Goal: Task Accomplishment & Management: Use online tool/utility

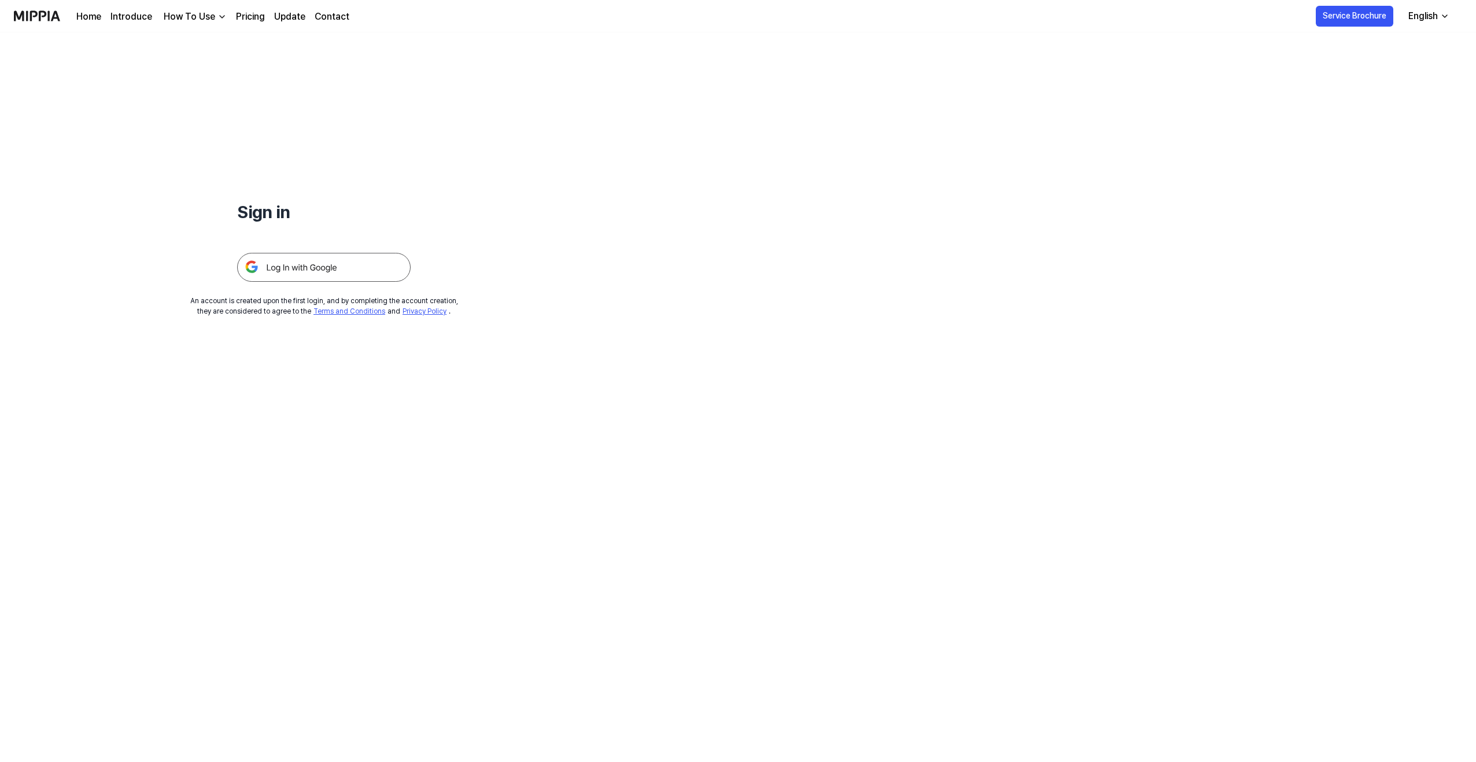
click at [272, 266] on img at bounding box center [324, 267] width 174 height 29
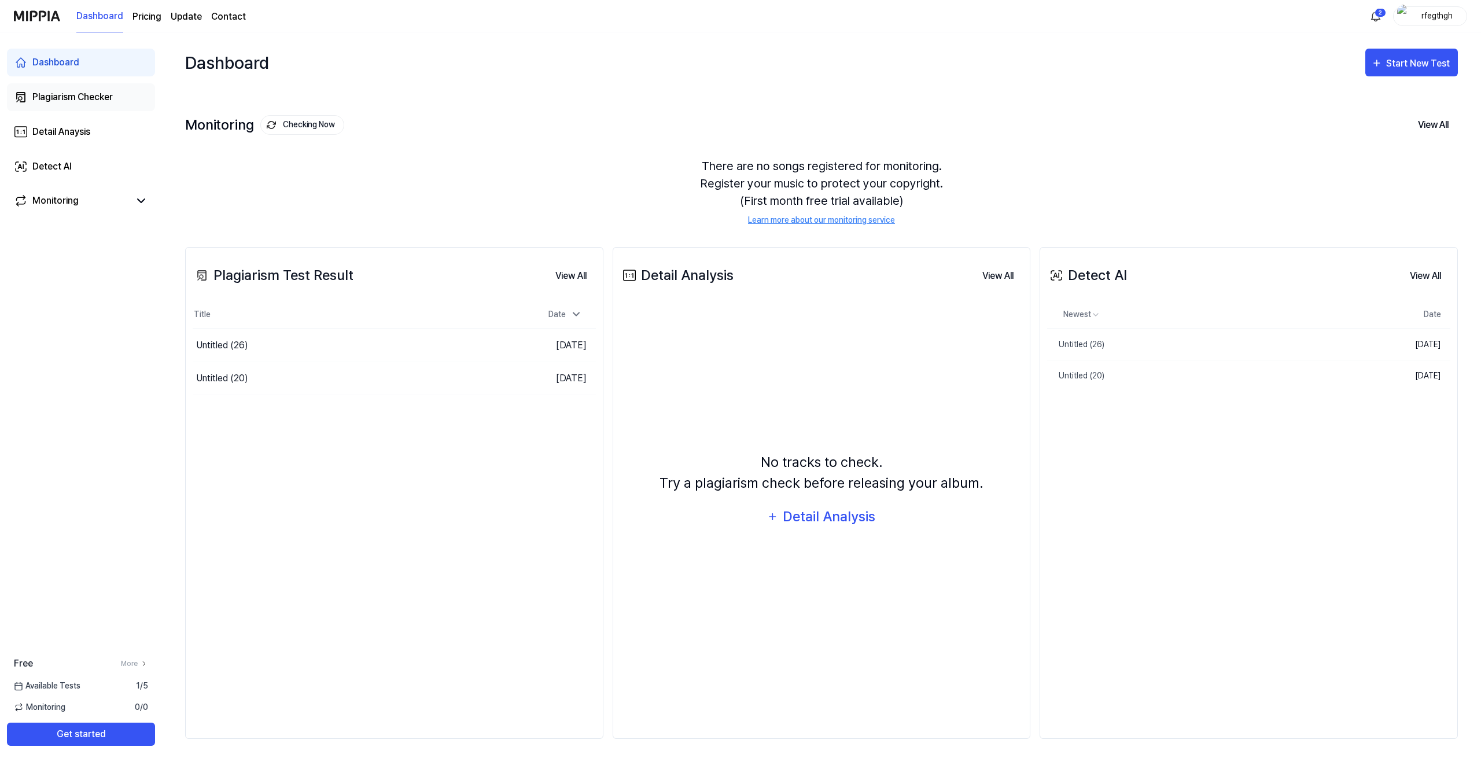
click at [49, 100] on div "Plagiarism Checker" at bounding box center [72, 97] width 80 height 14
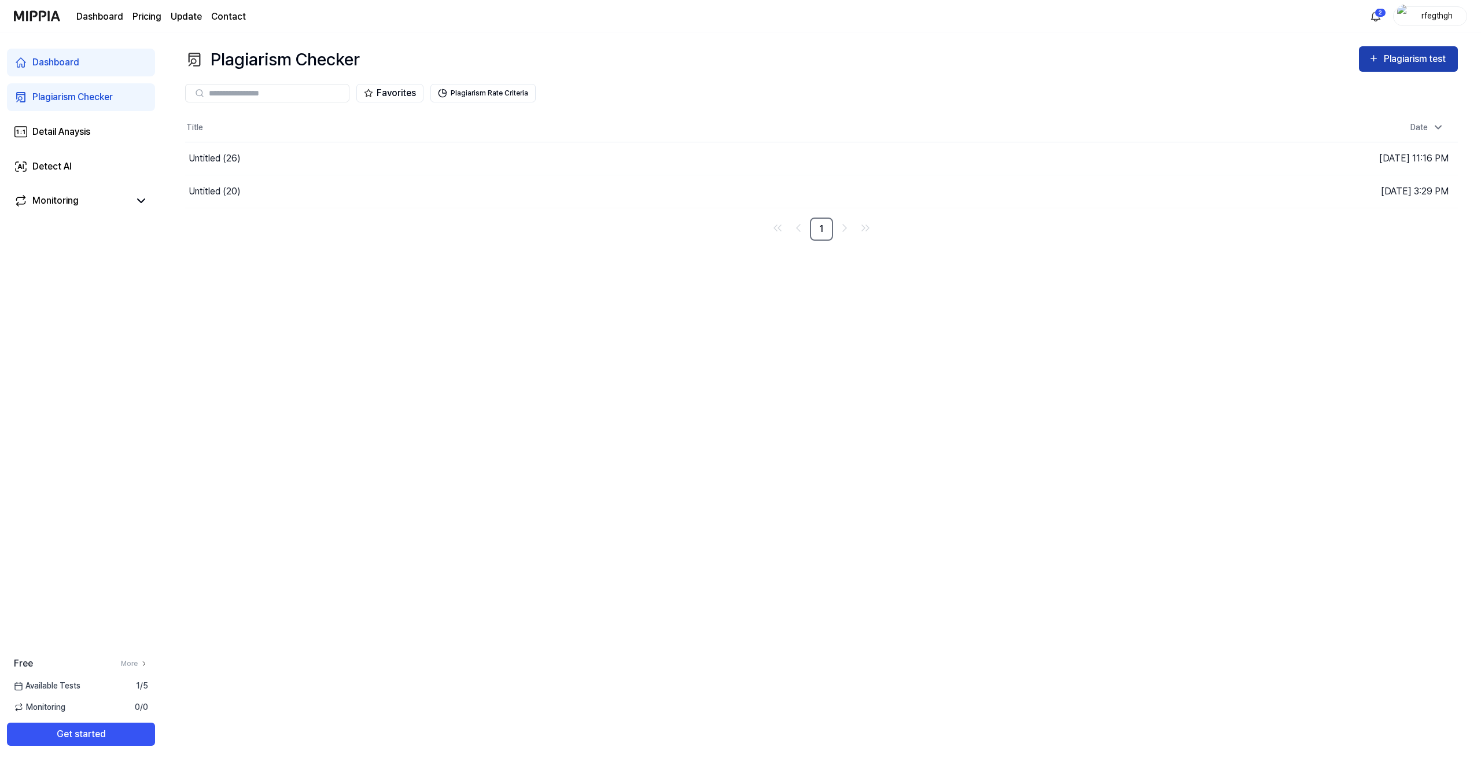
click at [1417, 65] on div "Plagiarism test" at bounding box center [1416, 58] width 65 height 15
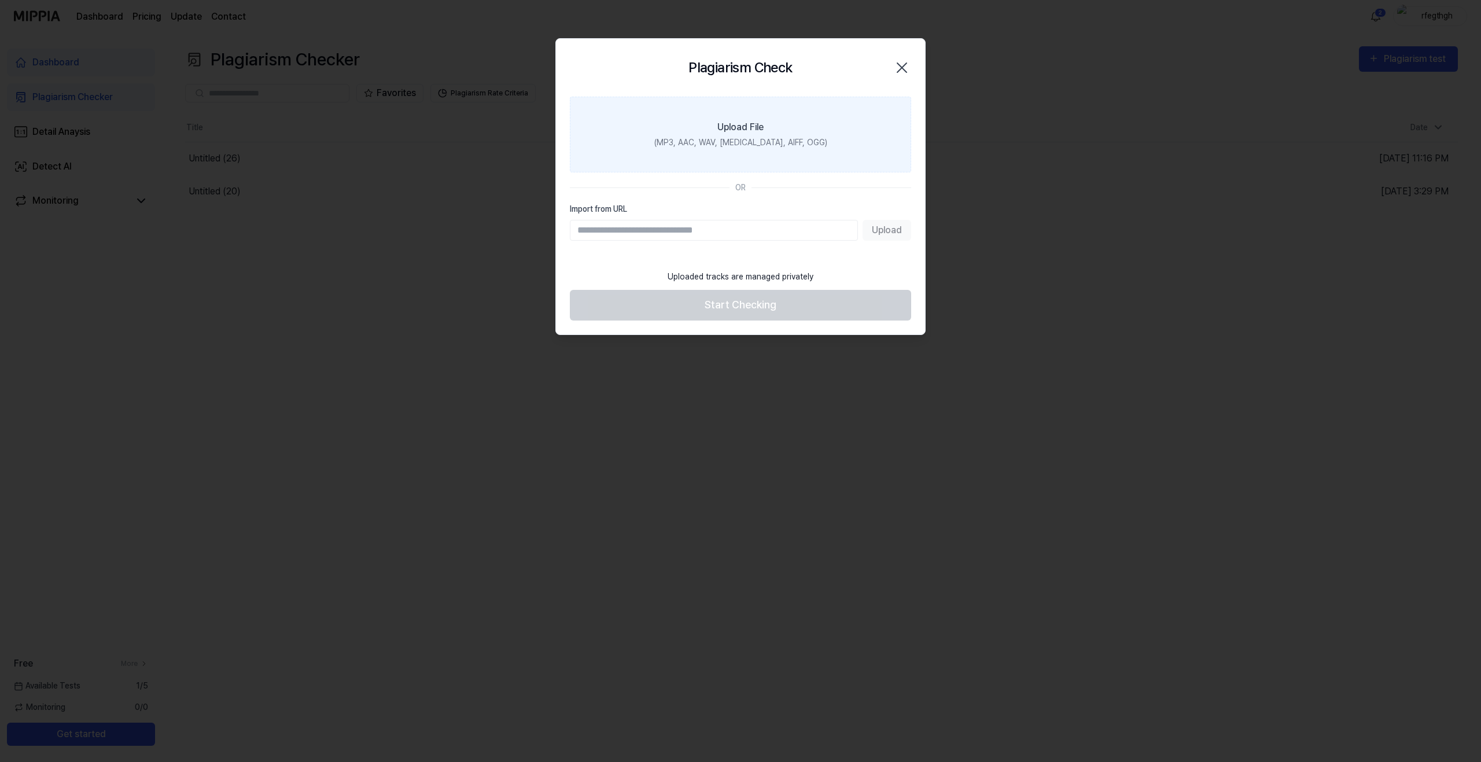
click at [711, 124] on label "Upload File (MP3, AAC, WAV, [MEDICAL_DATA], AIFF, OGG)" at bounding box center [740, 135] width 341 height 76
click at [0, 0] on input "Upload File (MP3, AAC, WAV, [MEDICAL_DATA], AIFF, OGG)" at bounding box center [0, 0] width 0 height 0
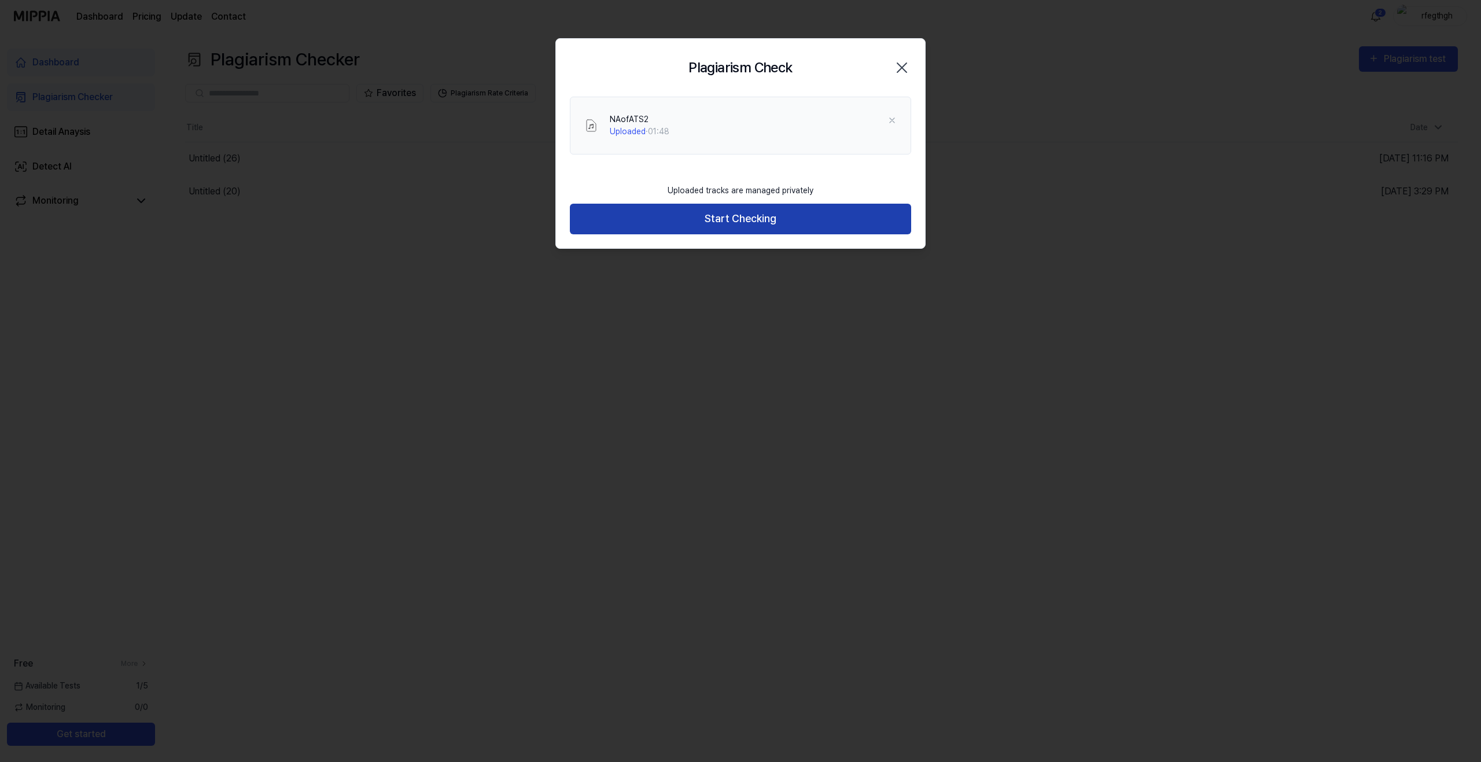
click at [706, 211] on button "Start Checking" at bounding box center [740, 219] width 341 height 31
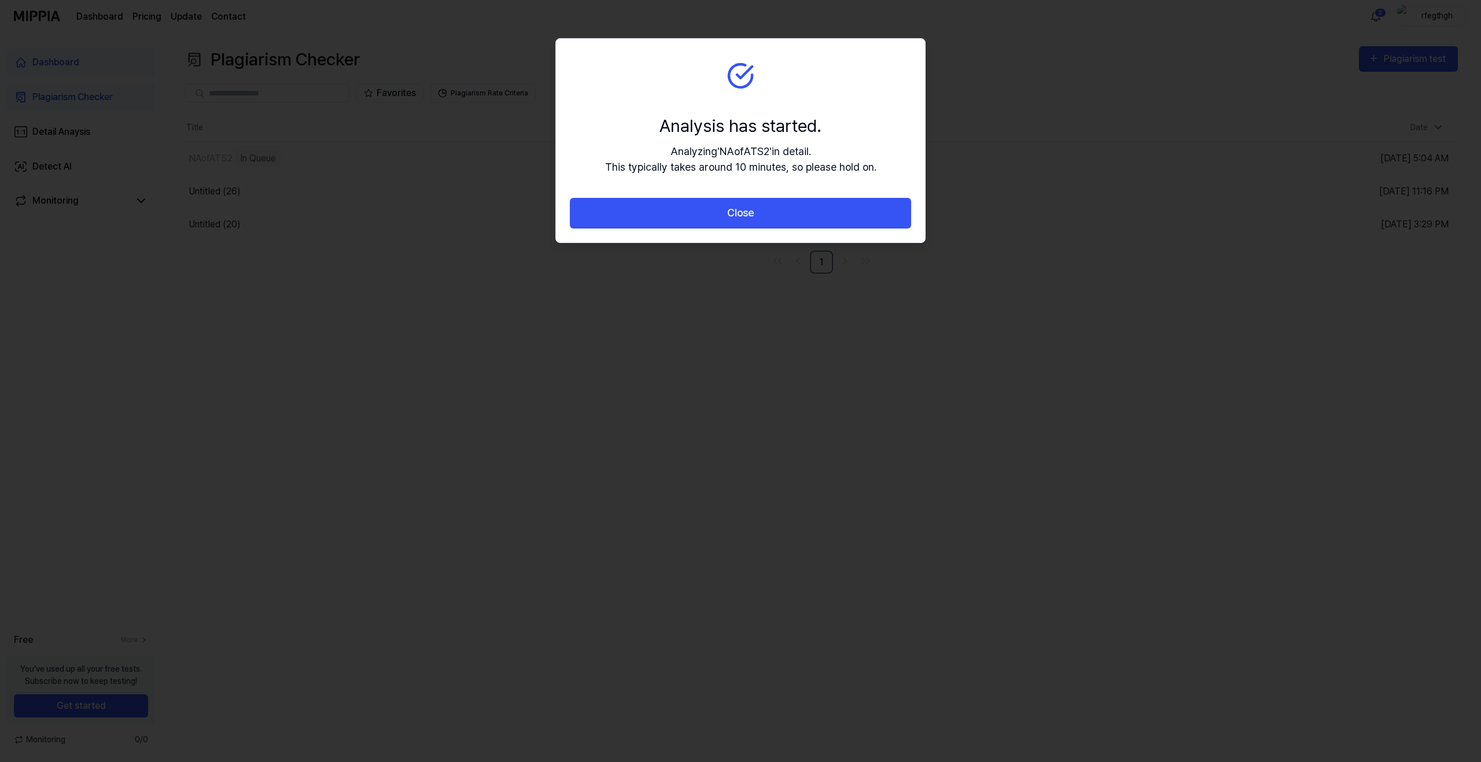
click at [706, 211] on button "Close" at bounding box center [740, 213] width 341 height 31
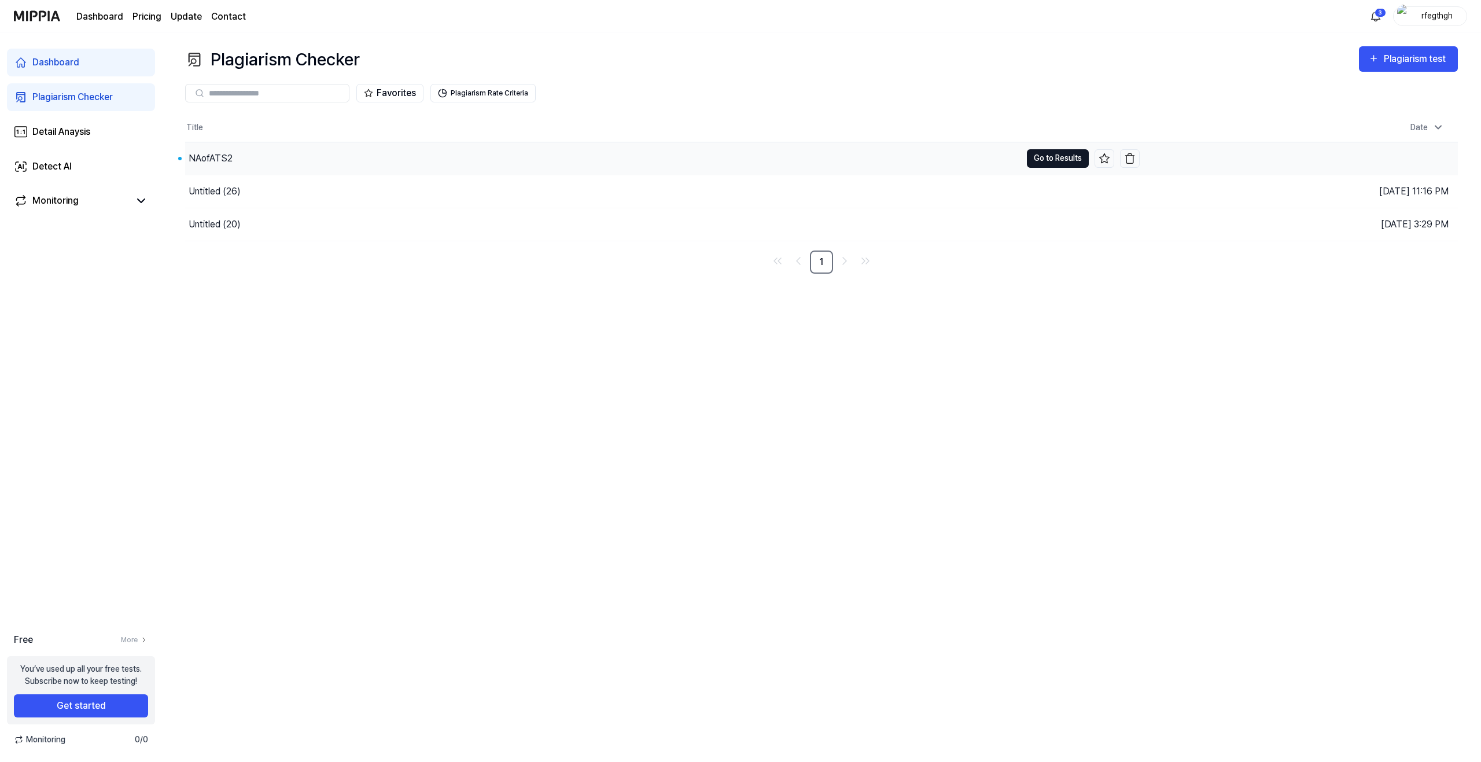
click at [1032, 156] on button "Go to Results" at bounding box center [1058, 158] width 62 height 19
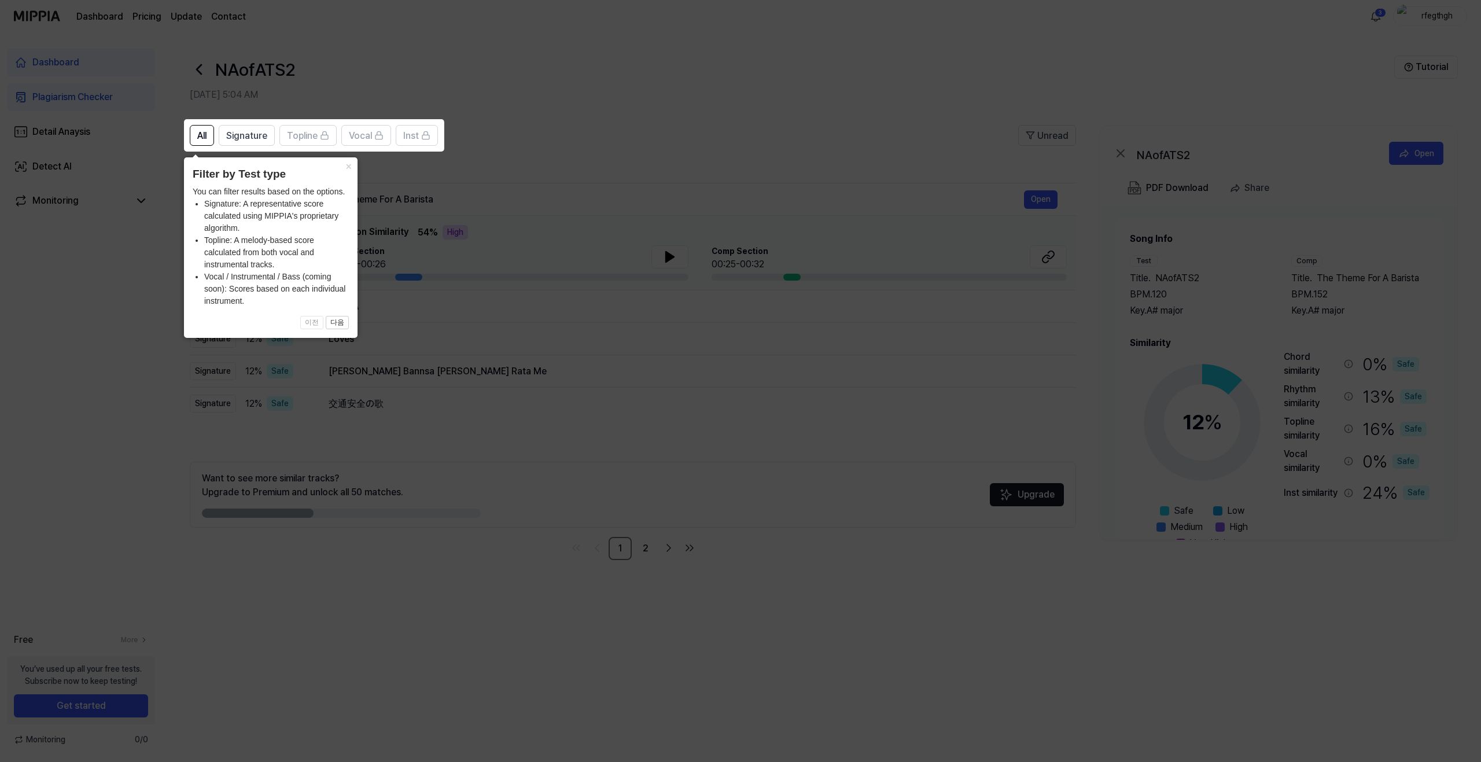
click at [618, 192] on icon at bounding box center [740, 381] width 1481 height 762
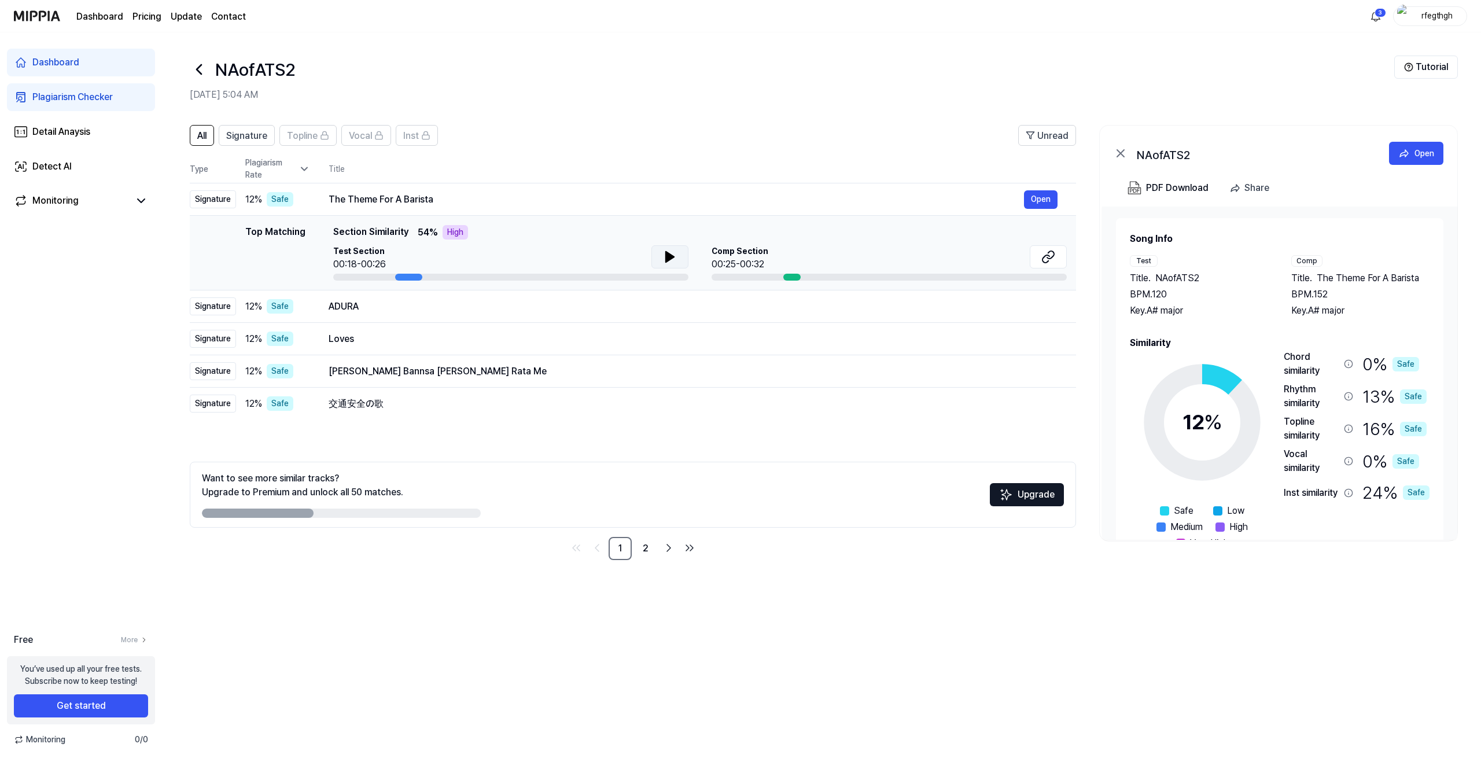
click at [663, 251] on icon at bounding box center [670, 257] width 14 height 14
click at [1047, 258] on icon at bounding box center [1050, 255] width 7 height 8
click at [381, 410] on div "交通安全の歌" at bounding box center [676, 404] width 695 height 14
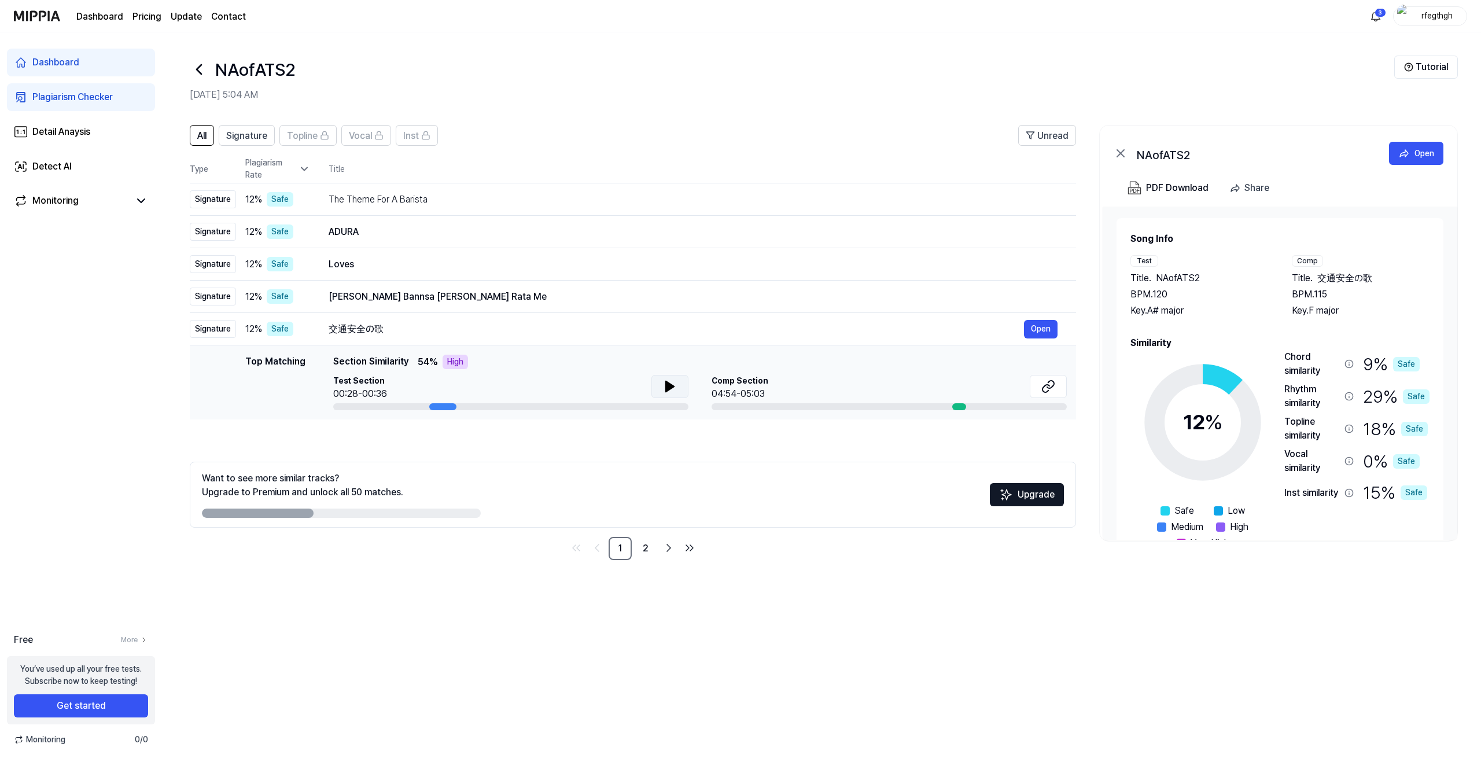
click at [657, 388] on button at bounding box center [669, 386] width 37 height 23
click at [673, 394] on button at bounding box center [669, 386] width 37 height 23
click at [1044, 388] on icon at bounding box center [1045, 389] width 7 height 8
click at [57, 171] on div "Detect AI" at bounding box center [51, 167] width 39 height 14
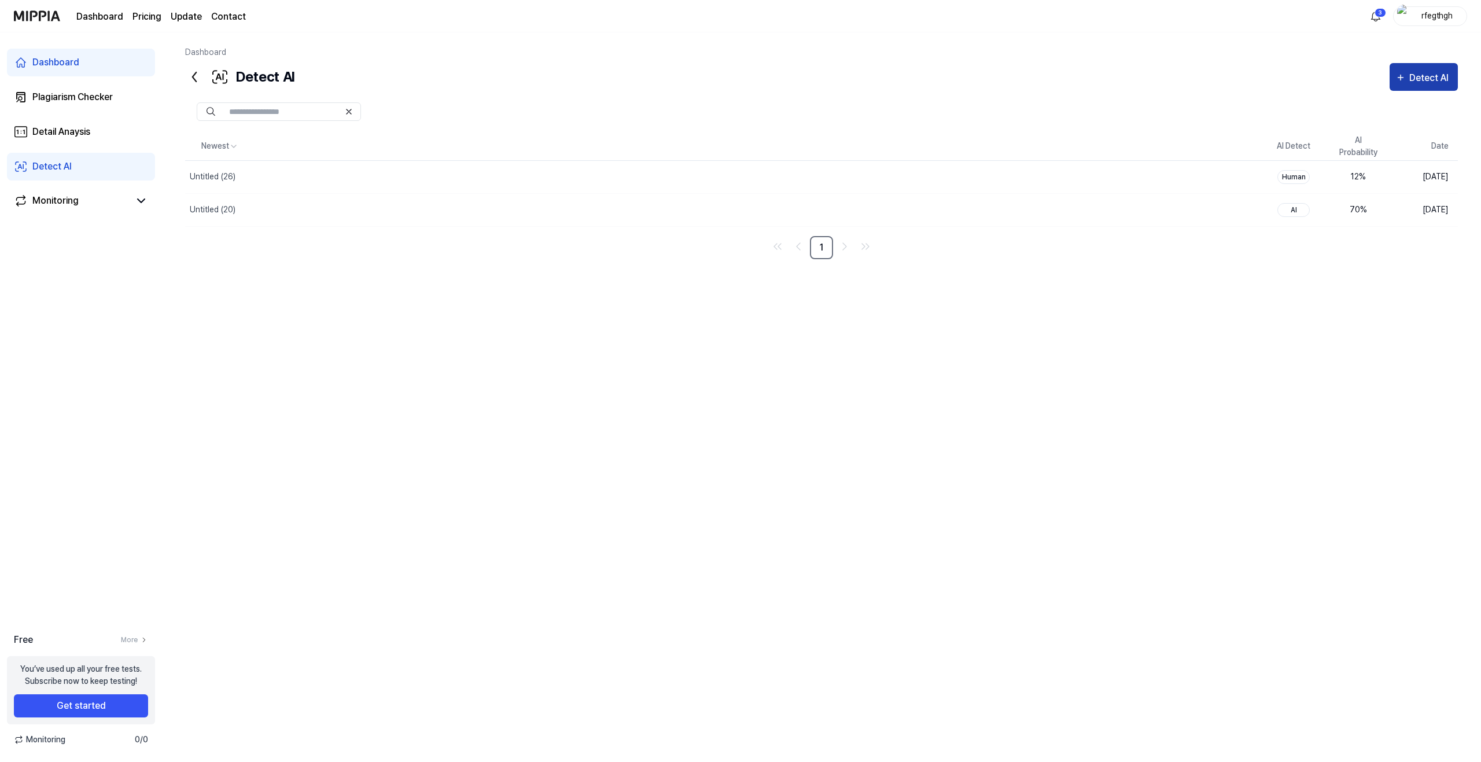
click at [1428, 64] on button "Detect AI" at bounding box center [1424, 77] width 68 height 28
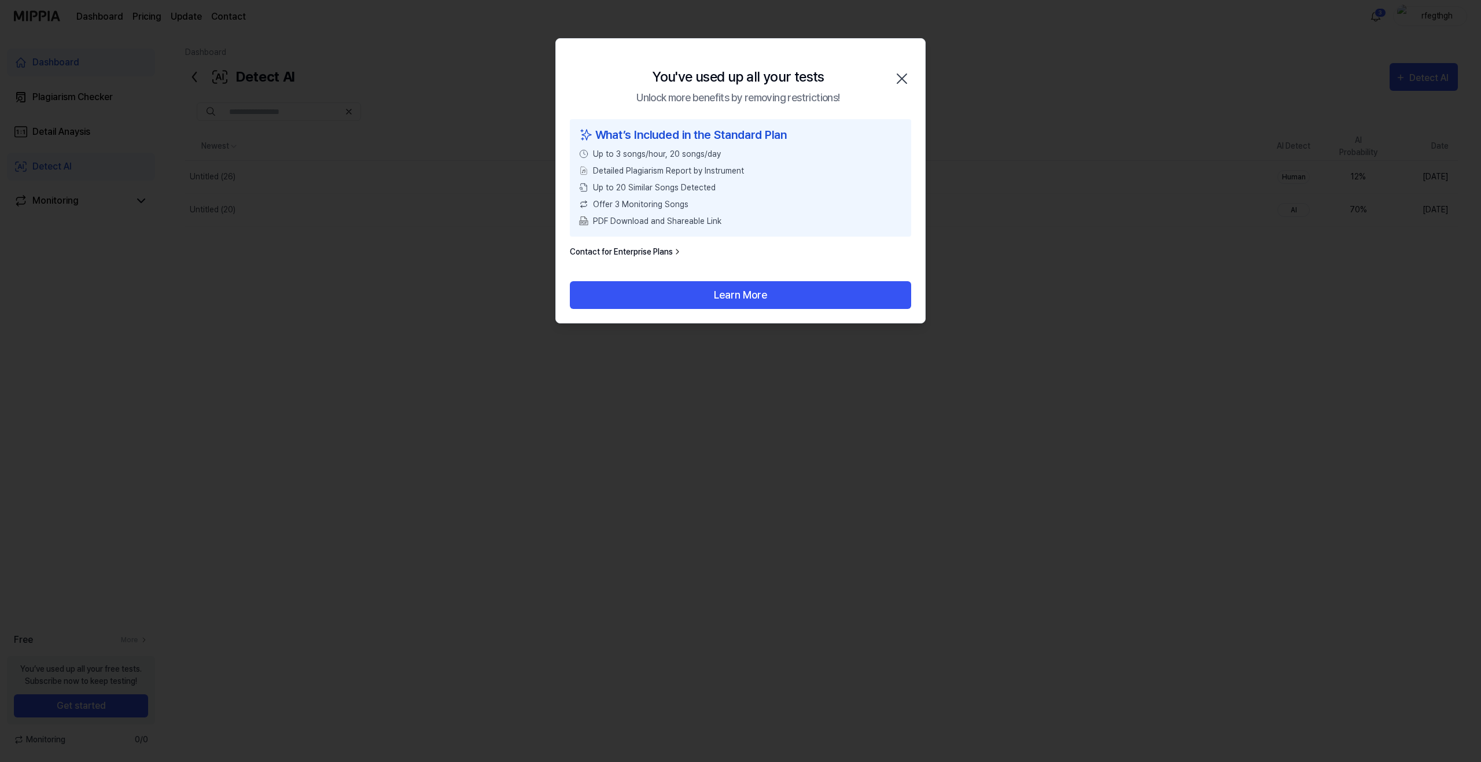
drag, startPoint x: 906, startPoint y: 82, endPoint x: 717, endPoint y: 137, distance: 196.8
click at [717, 137] on div "You've used up all your tests Unlock more benefits by removing restrictions! Cl…" at bounding box center [740, 180] width 370 height 285
click at [733, 281] on button "Learn More" at bounding box center [740, 295] width 341 height 28
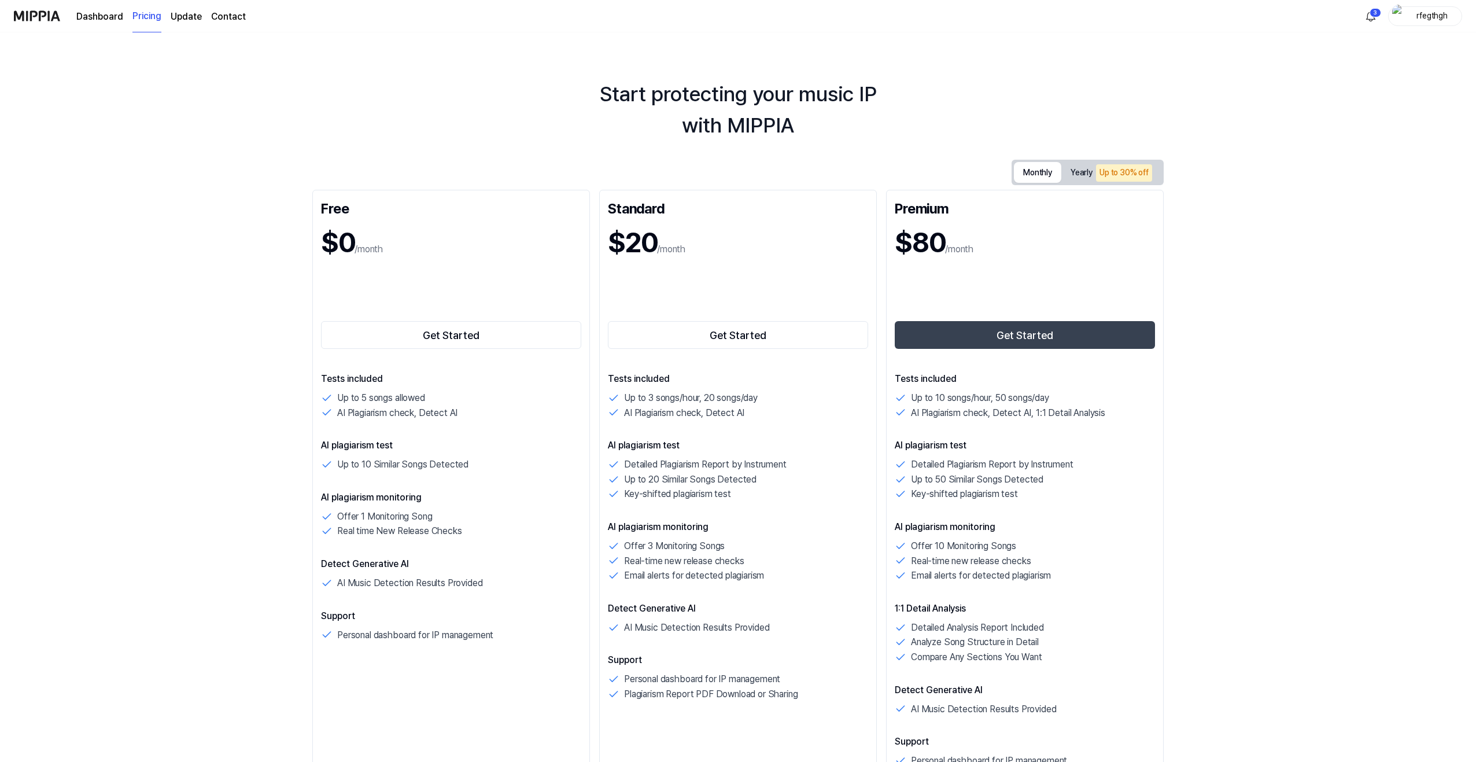
click at [1045, 176] on button "Monthly" at bounding box center [1037, 172] width 47 height 21
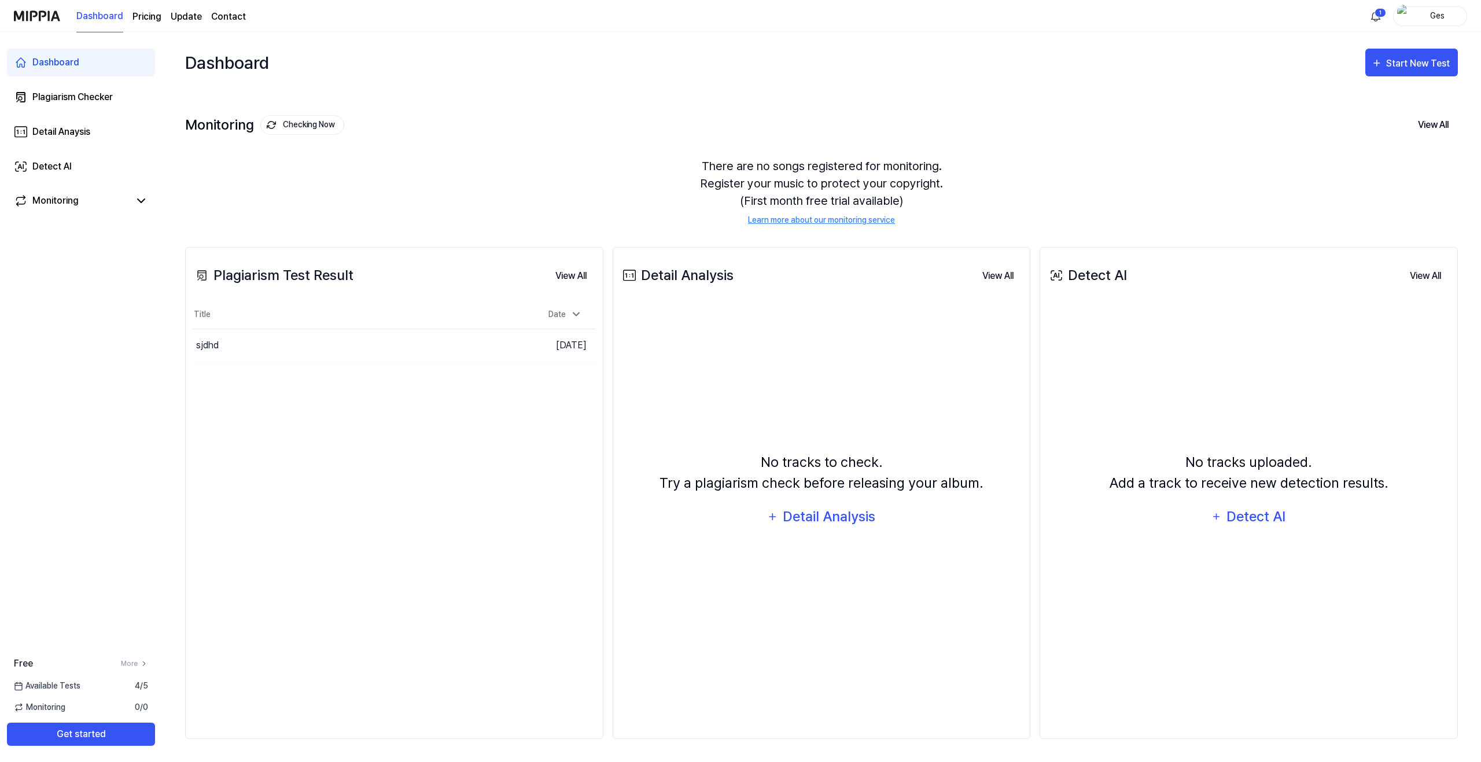
click at [0, 761] on nordpass-portal at bounding box center [0, 762] width 0 height 0
click at [1391, 58] on div "Start New Test" at bounding box center [1419, 63] width 66 height 15
click at [1355, 152] on div "Detect AI" at bounding box center [1397, 154] width 101 height 15
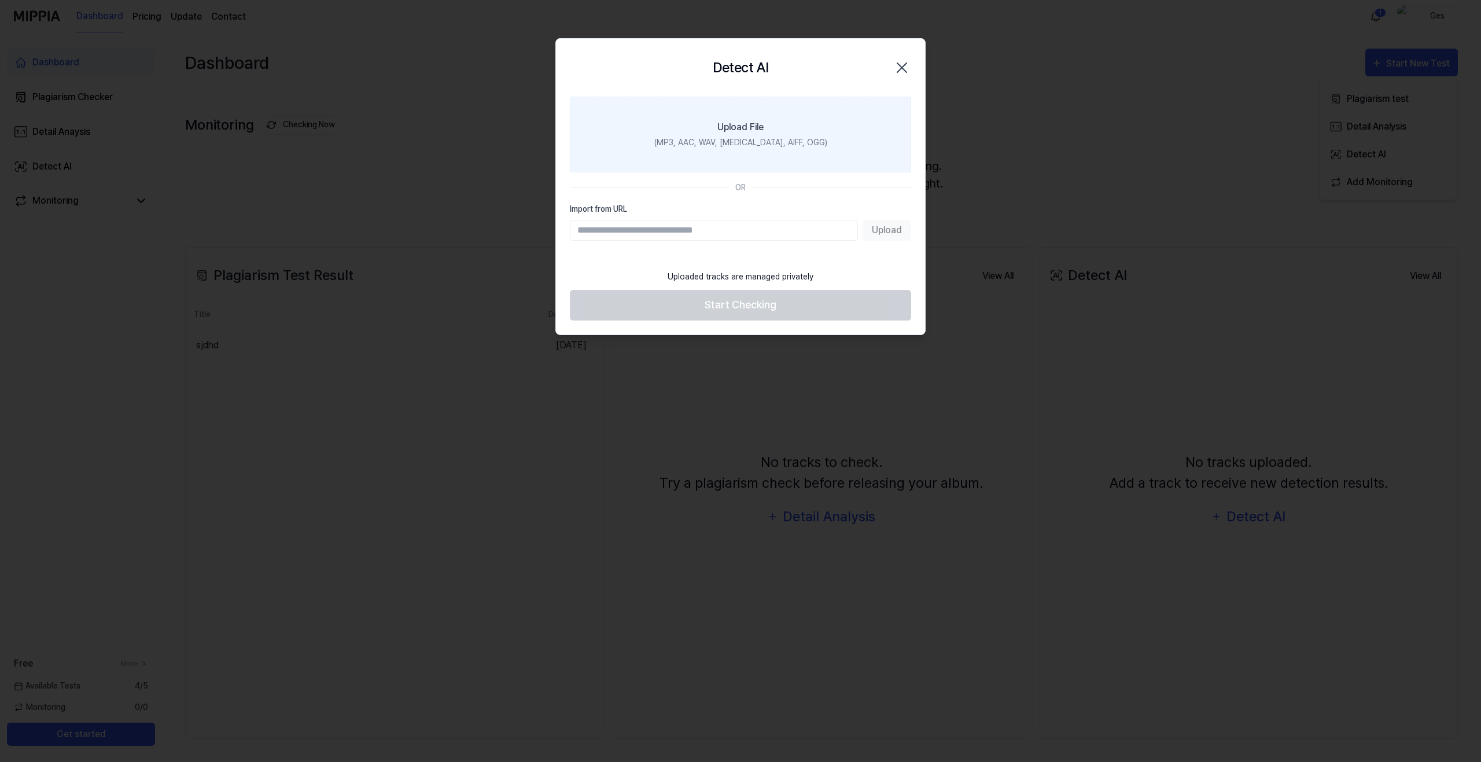
click at [837, 133] on label "Upload File (MP3, AAC, WAV, [MEDICAL_DATA], AIFF, OGG)" at bounding box center [740, 135] width 341 height 76
click at [0, 0] on input "Upload File (MP3, AAC, WAV, [MEDICAL_DATA], AIFF, OGG)" at bounding box center [0, 0] width 0 height 0
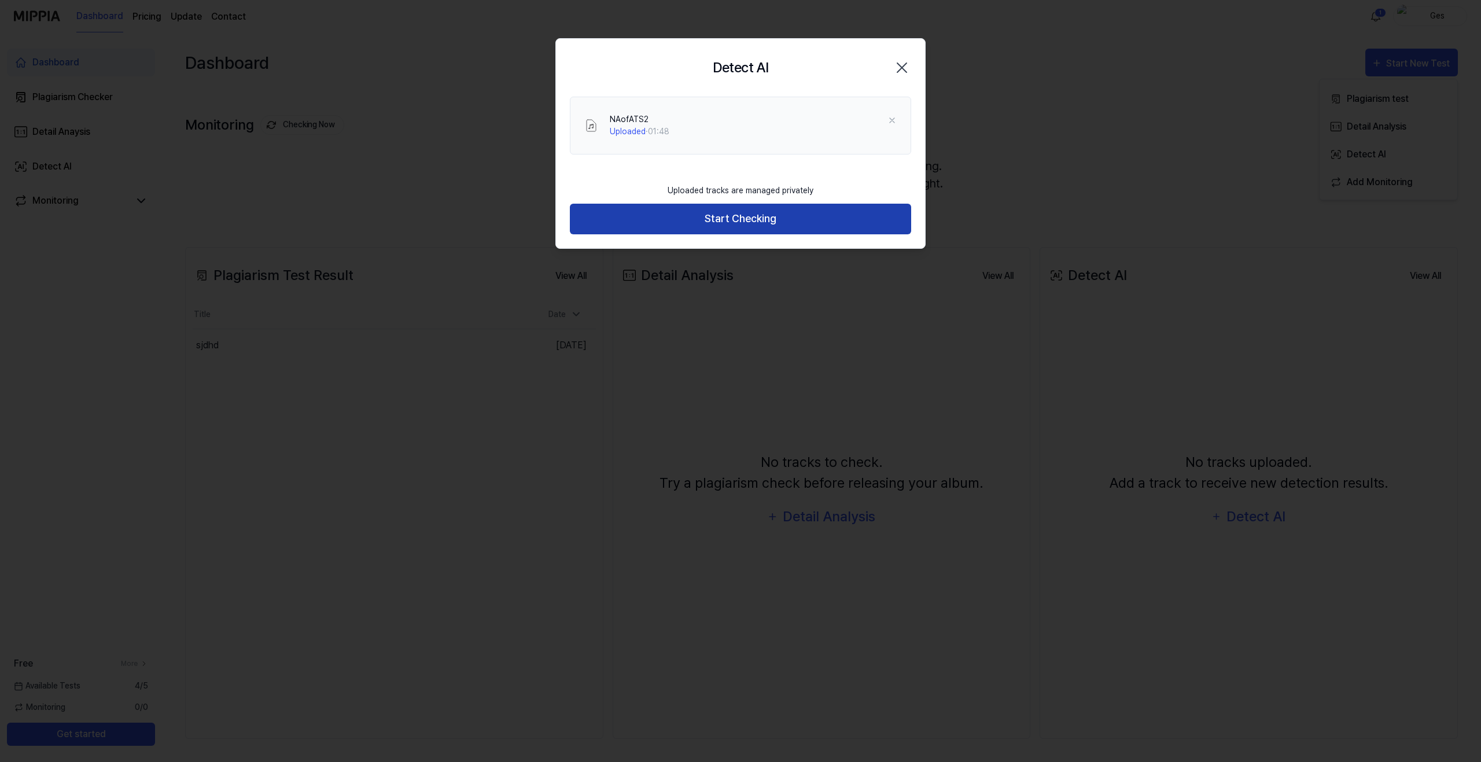
click at [729, 219] on button "Start Checking" at bounding box center [740, 219] width 341 height 31
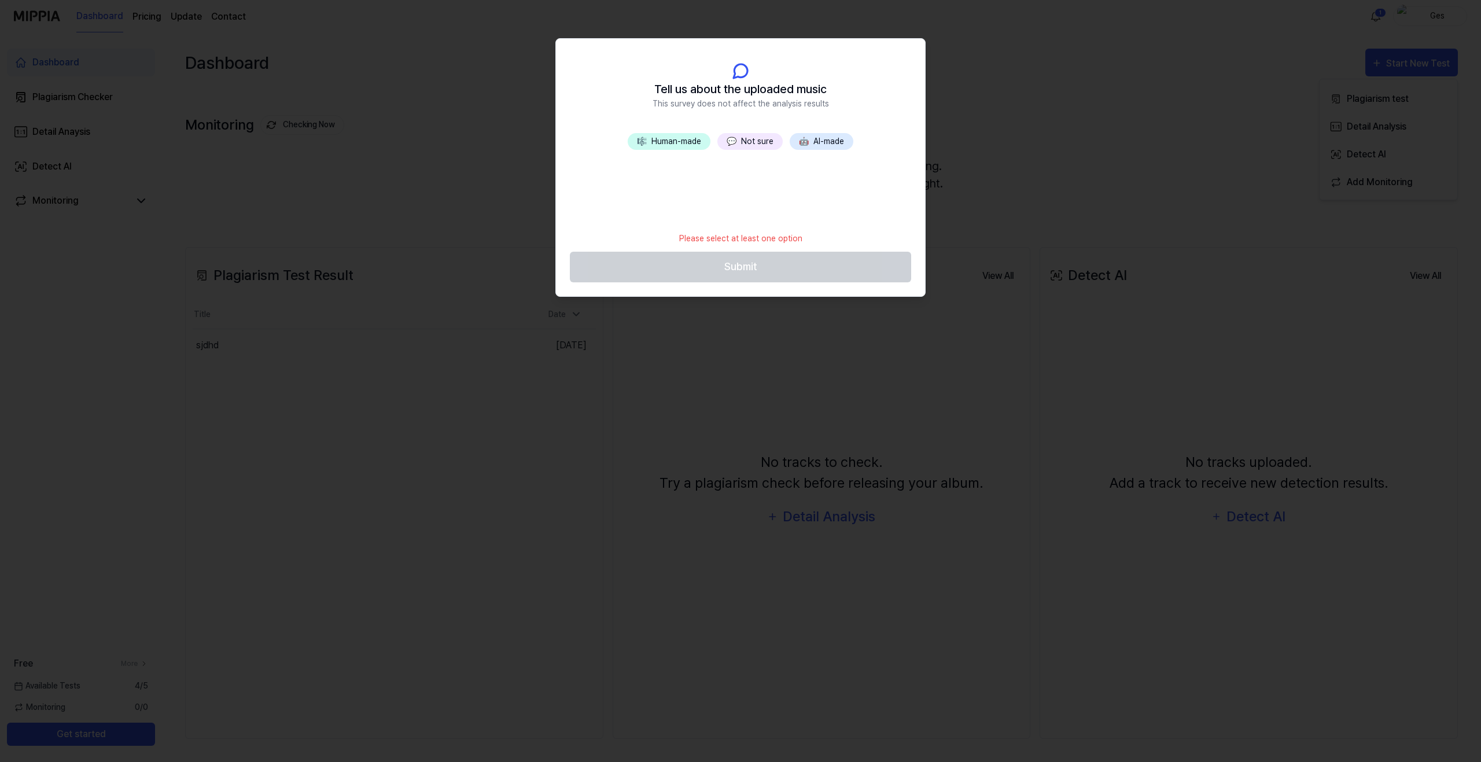
click at [679, 131] on header "Tell us about the uploaded music This survey does not affect the analysis resul…" at bounding box center [740, 86] width 369 height 94
click at [676, 136] on button "🎼 Human-made" at bounding box center [669, 141] width 83 height 17
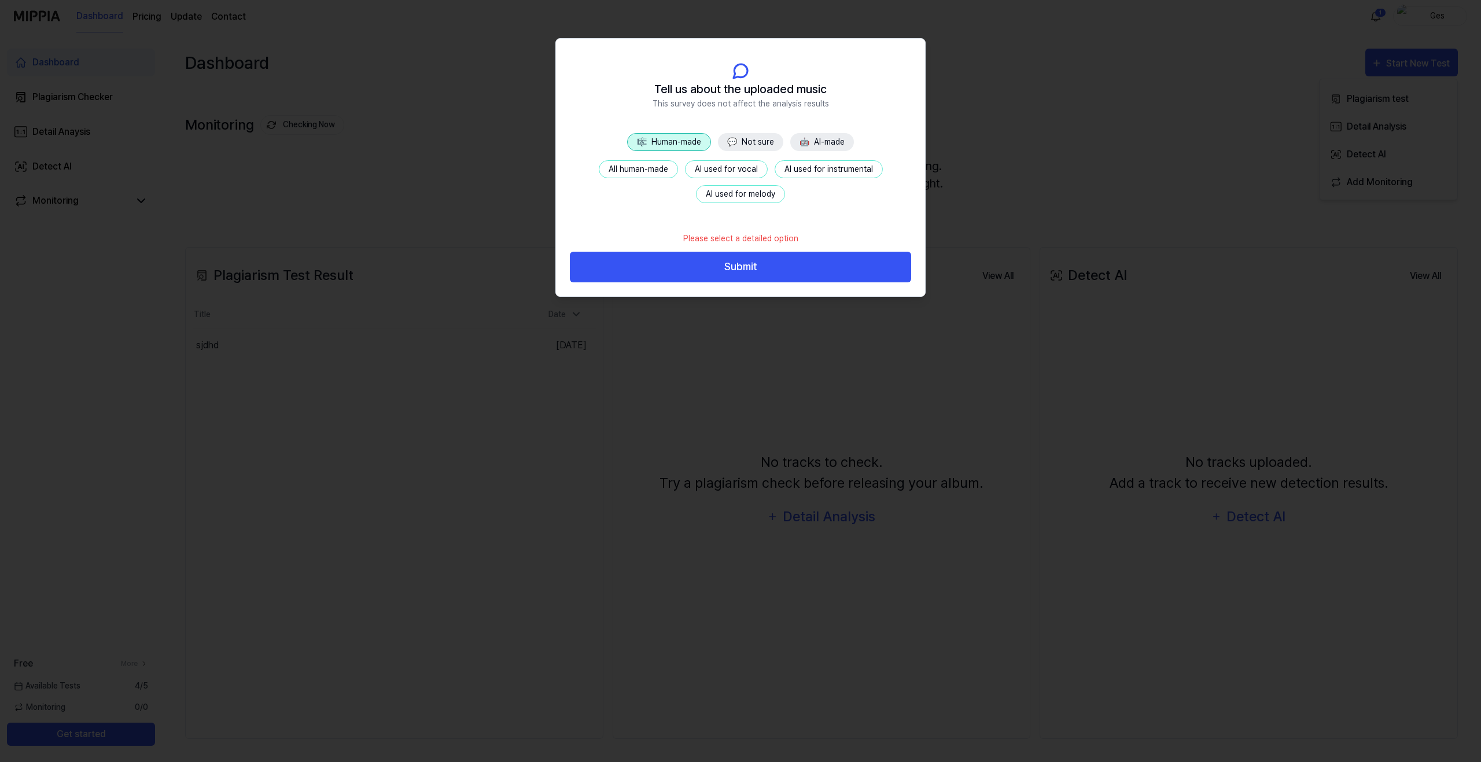
click at [658, 163] on button "All human-made" at bounding box center [638, 169] width 79 height 18
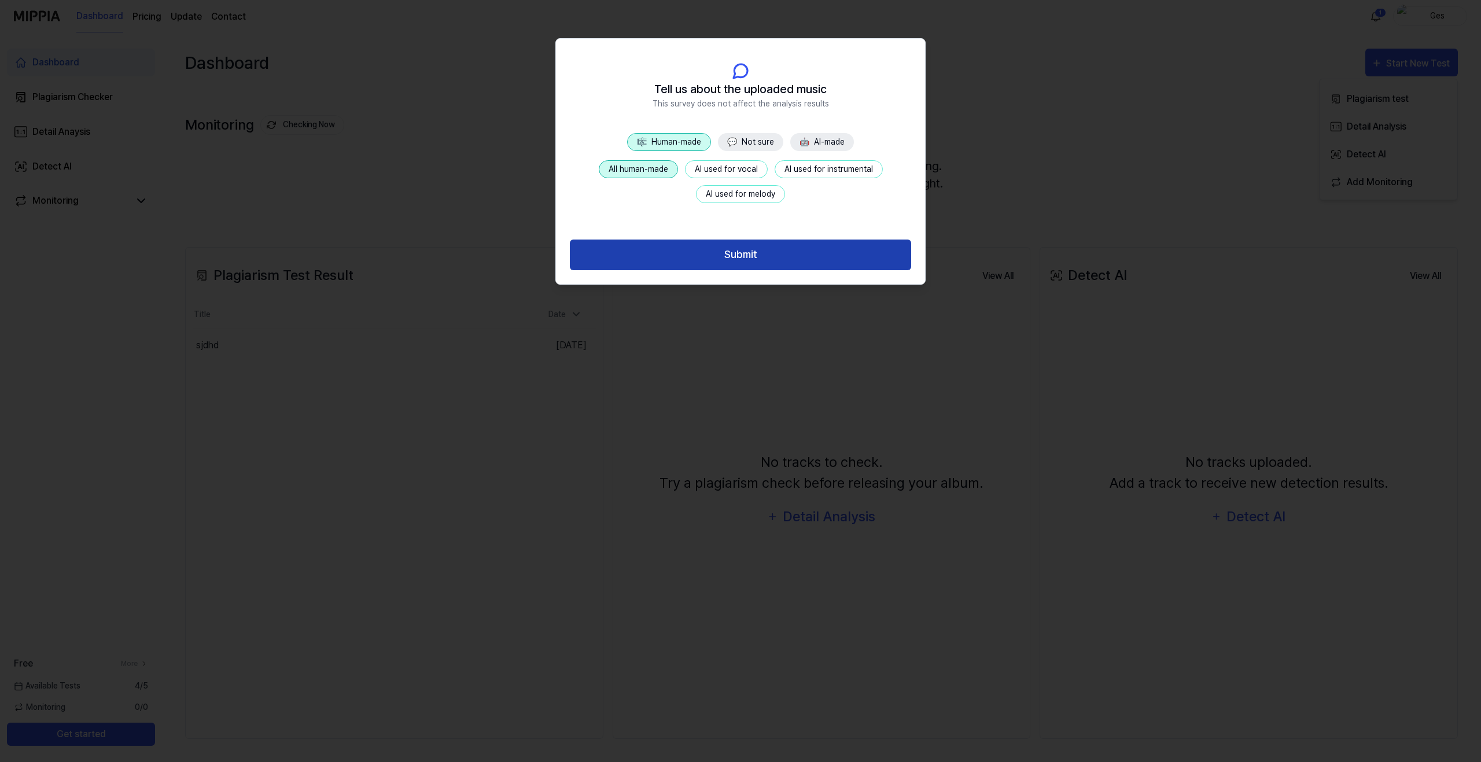
click at [703, 255] on button "Submit" at bounding box center [740, 254] width 341 height 31
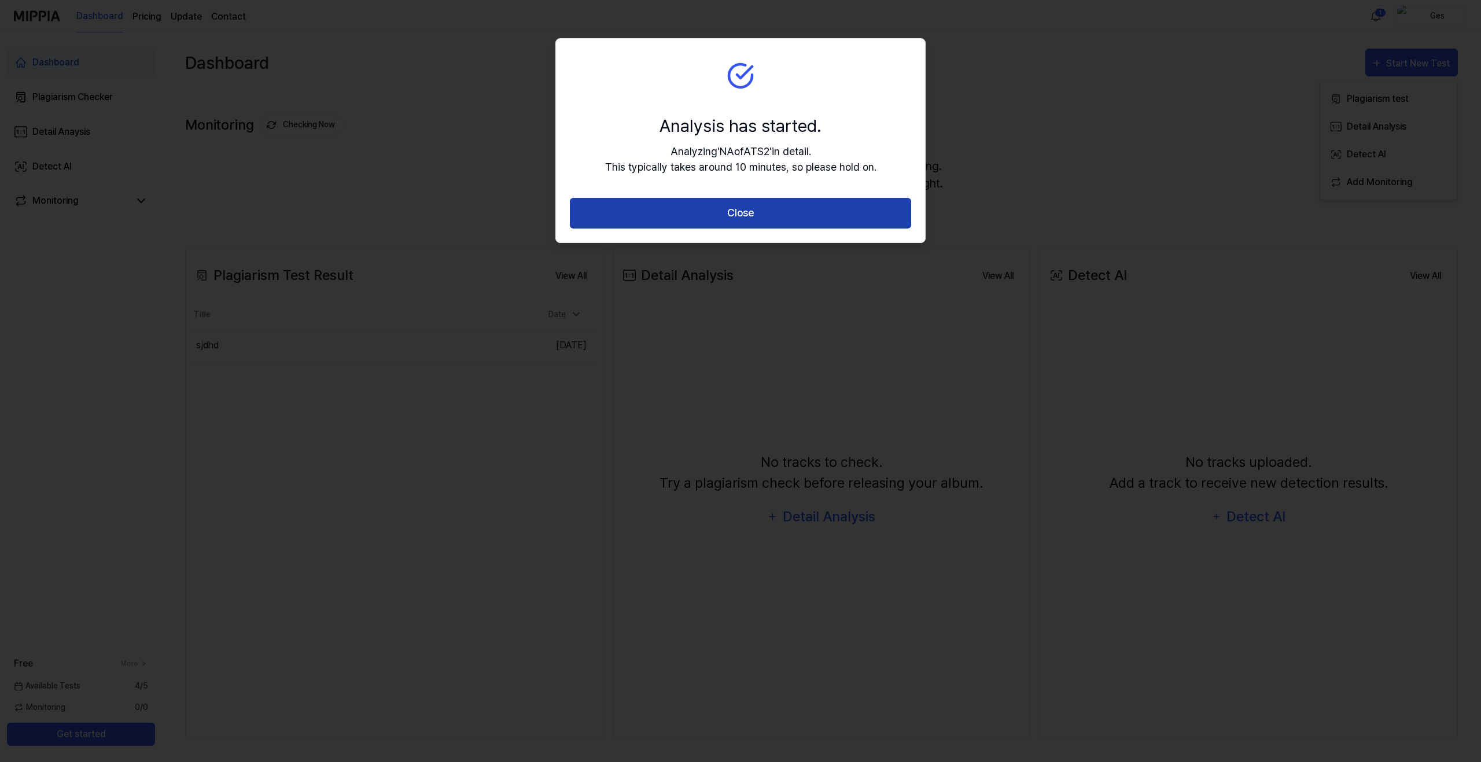
click at [741, 200] on button "Close" at bounding box center [740, 213] width 341 height 31
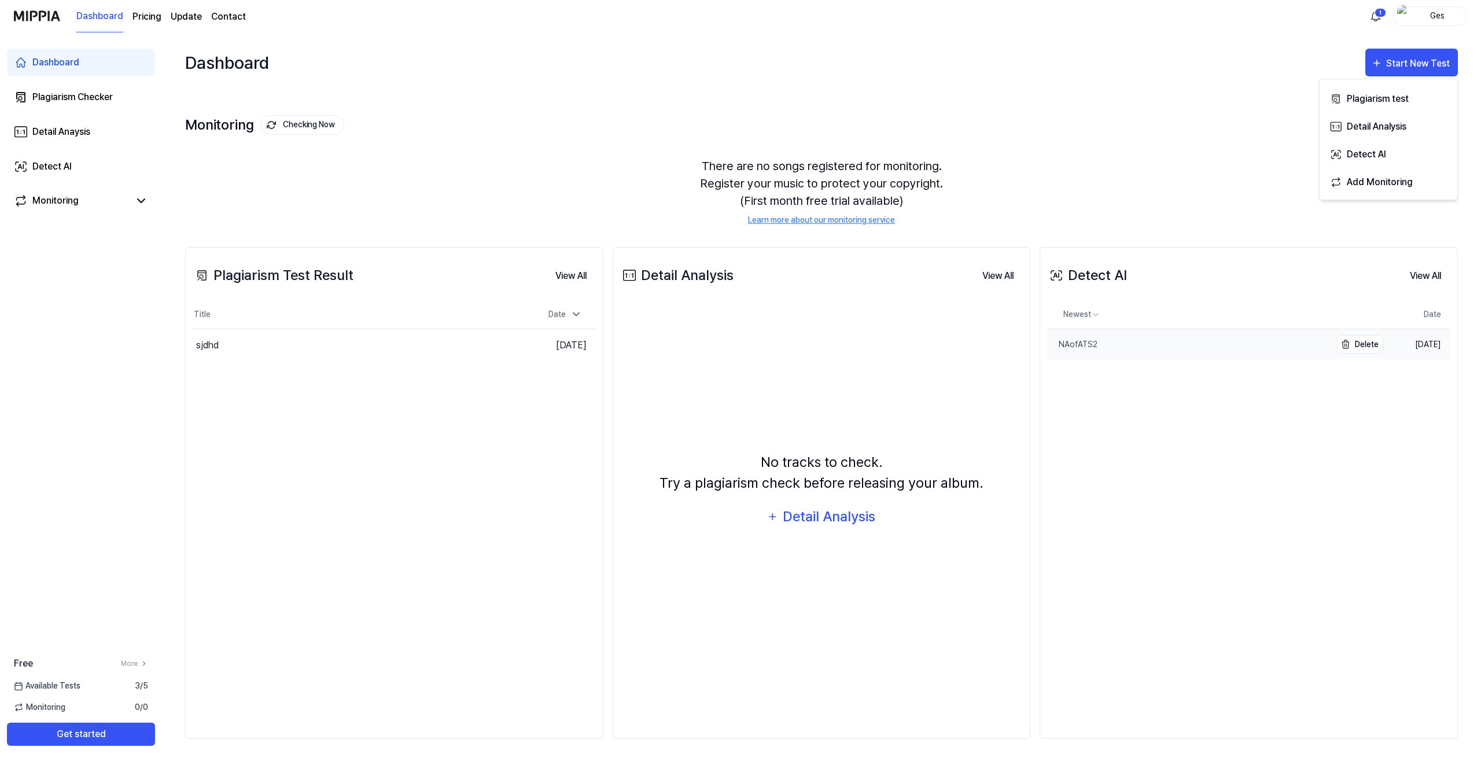
click at [1103, 347] on link "NAofATS2" at bounding box center [1188, 344] width 283 height 31
